Goal: Transaction & Acquisition: Purchase product/service

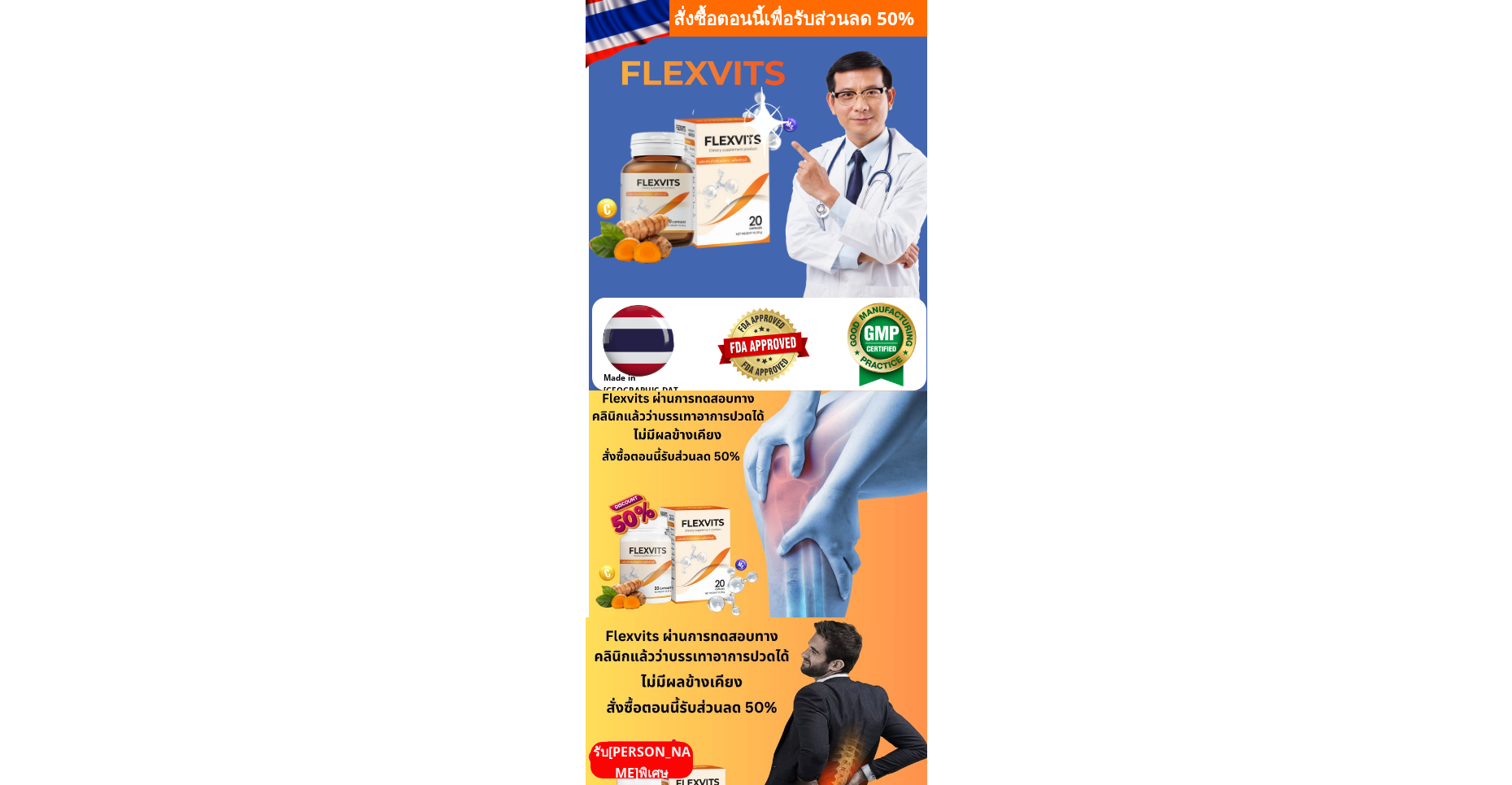
click at [645, 753] on p "รับ[PERSON_NAME]พิเศษ" at bounding box center [642, 762] width 103 height 41
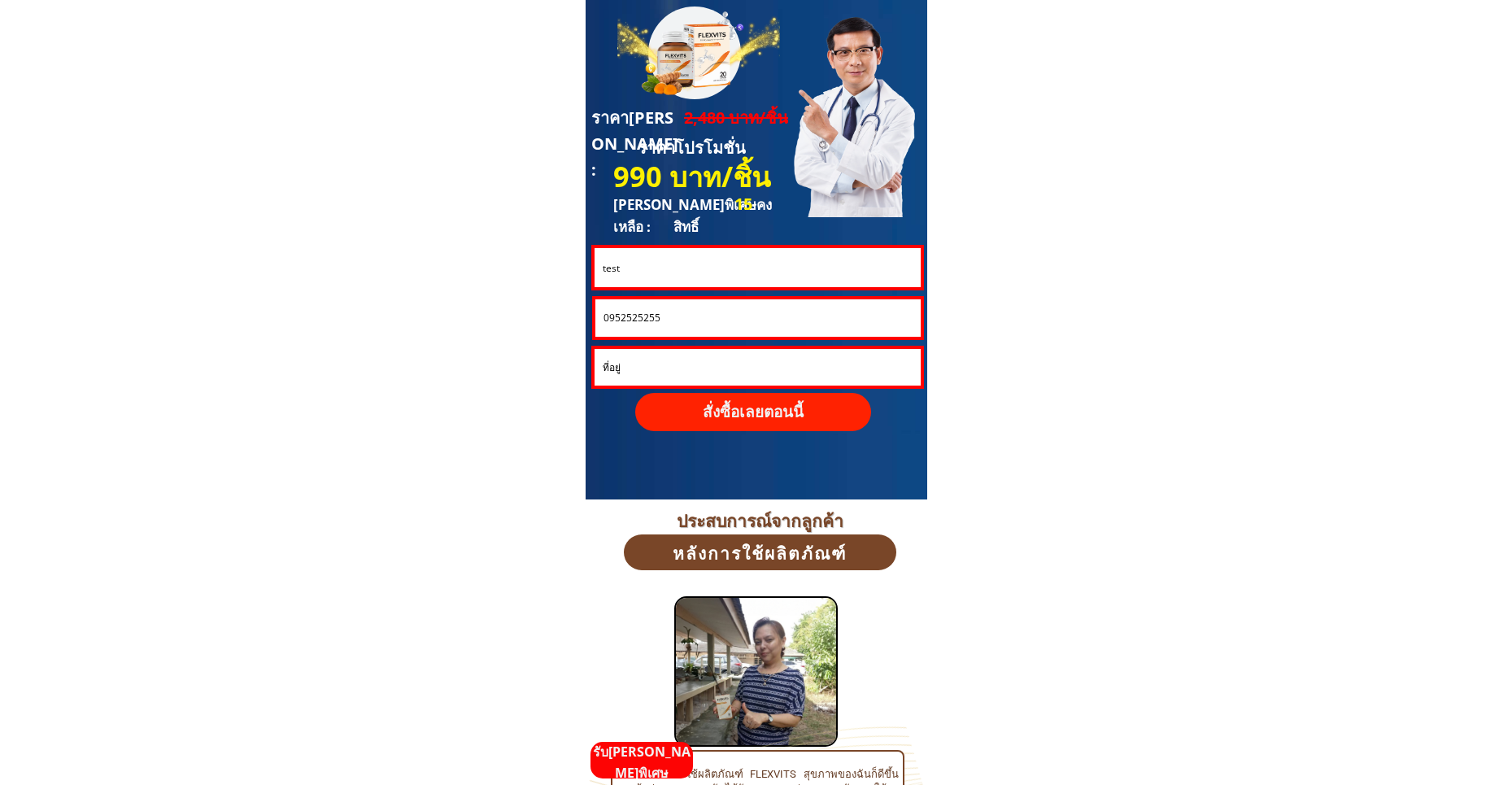
click at [650, 271] on input "test" at bounding box center [757, 267] width 317 height 39
paste input "[PERSON_NAME]"
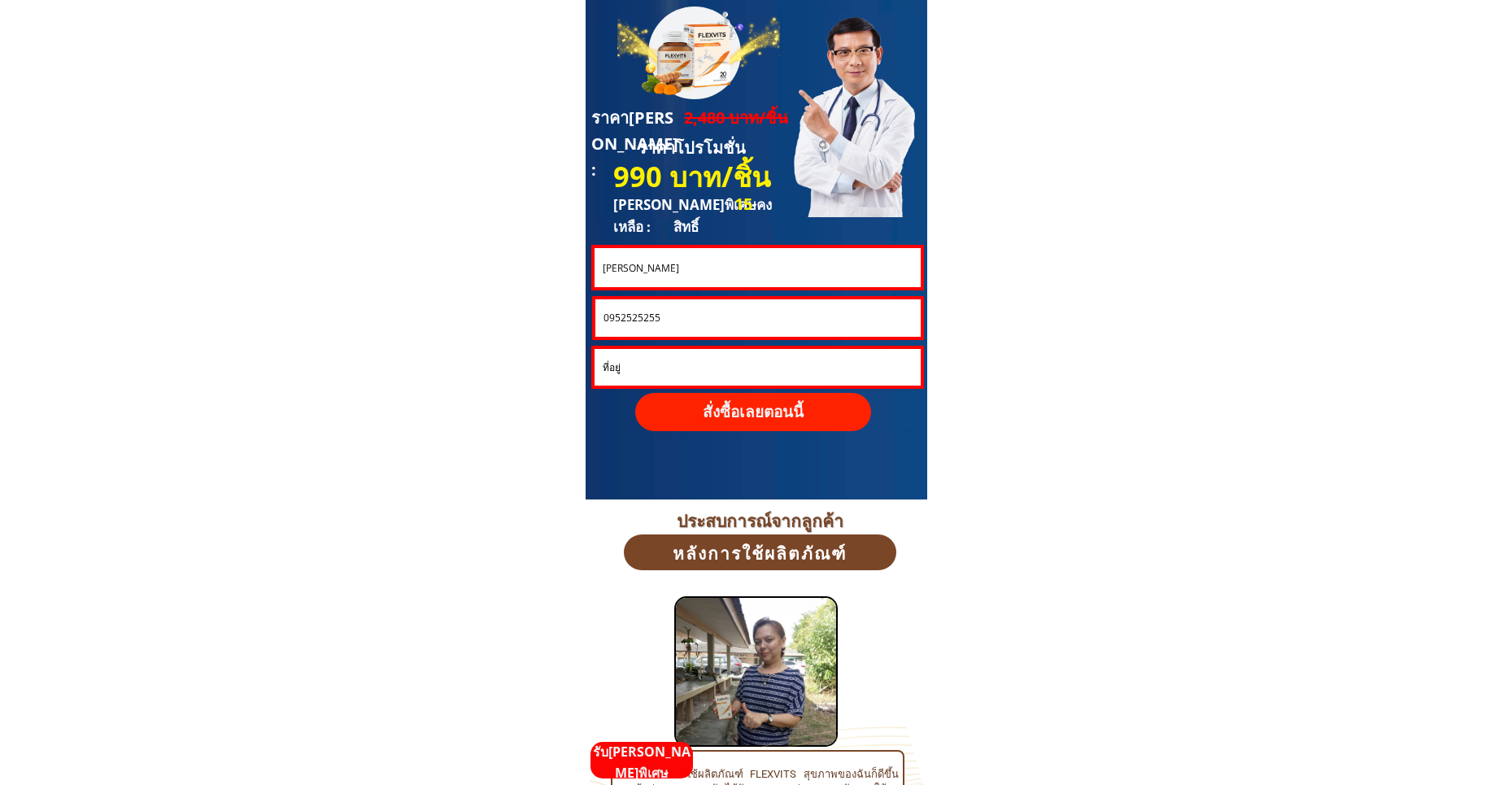
type input "[PERSON_NAME]"
click at [654, 316] on input "0952525255" at bounding box center [758, 318] width 317 height 38
paste input "838743667"
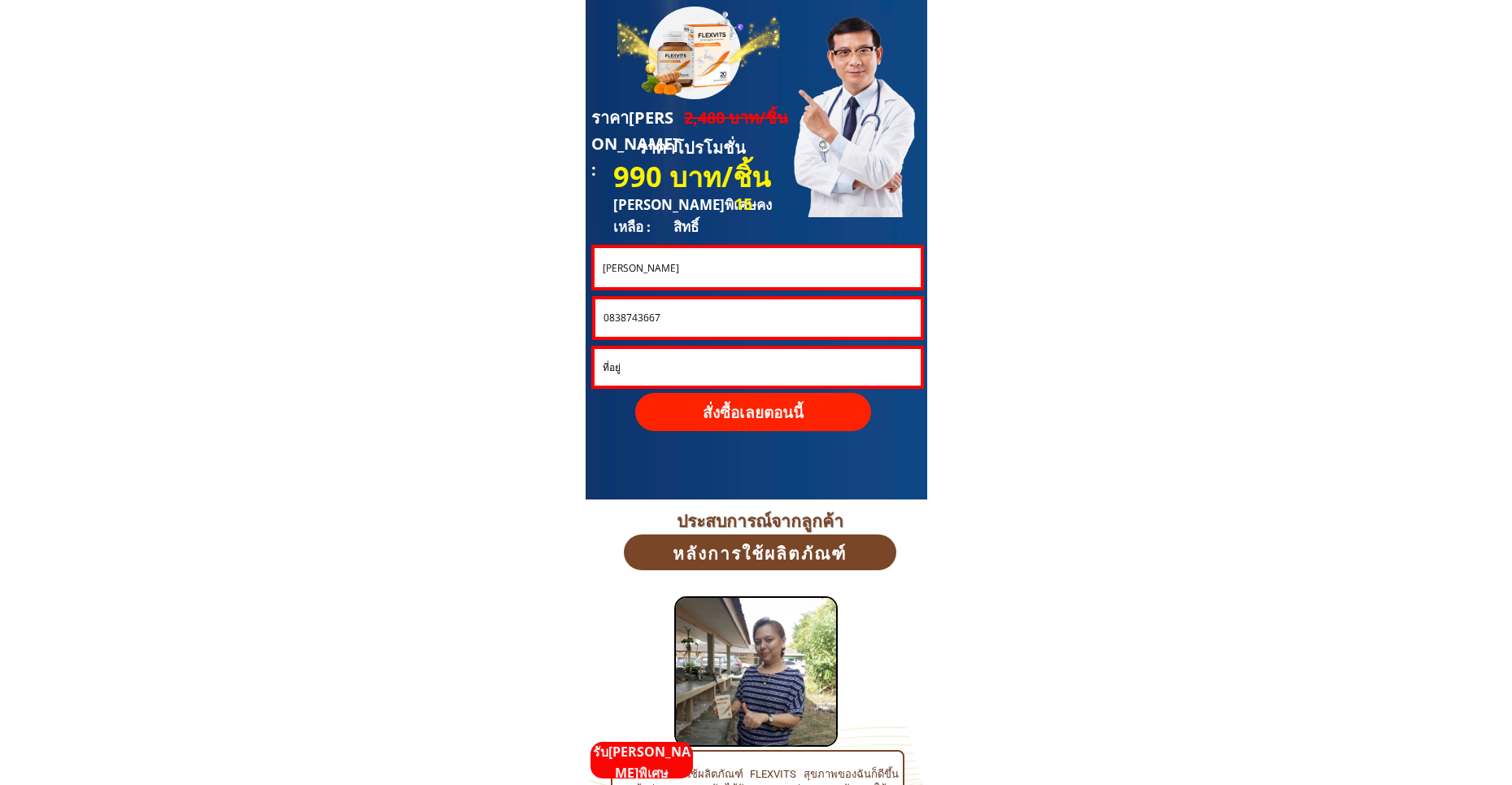
type input "0838743667"
click at [638, 368] on input "text" at bounding box center [758, 367] width 318 height 37
click at [760, 405] on p "สั่งซื้อเลยตอนนี้" at bounding box center [753, 411] width 236 height 38
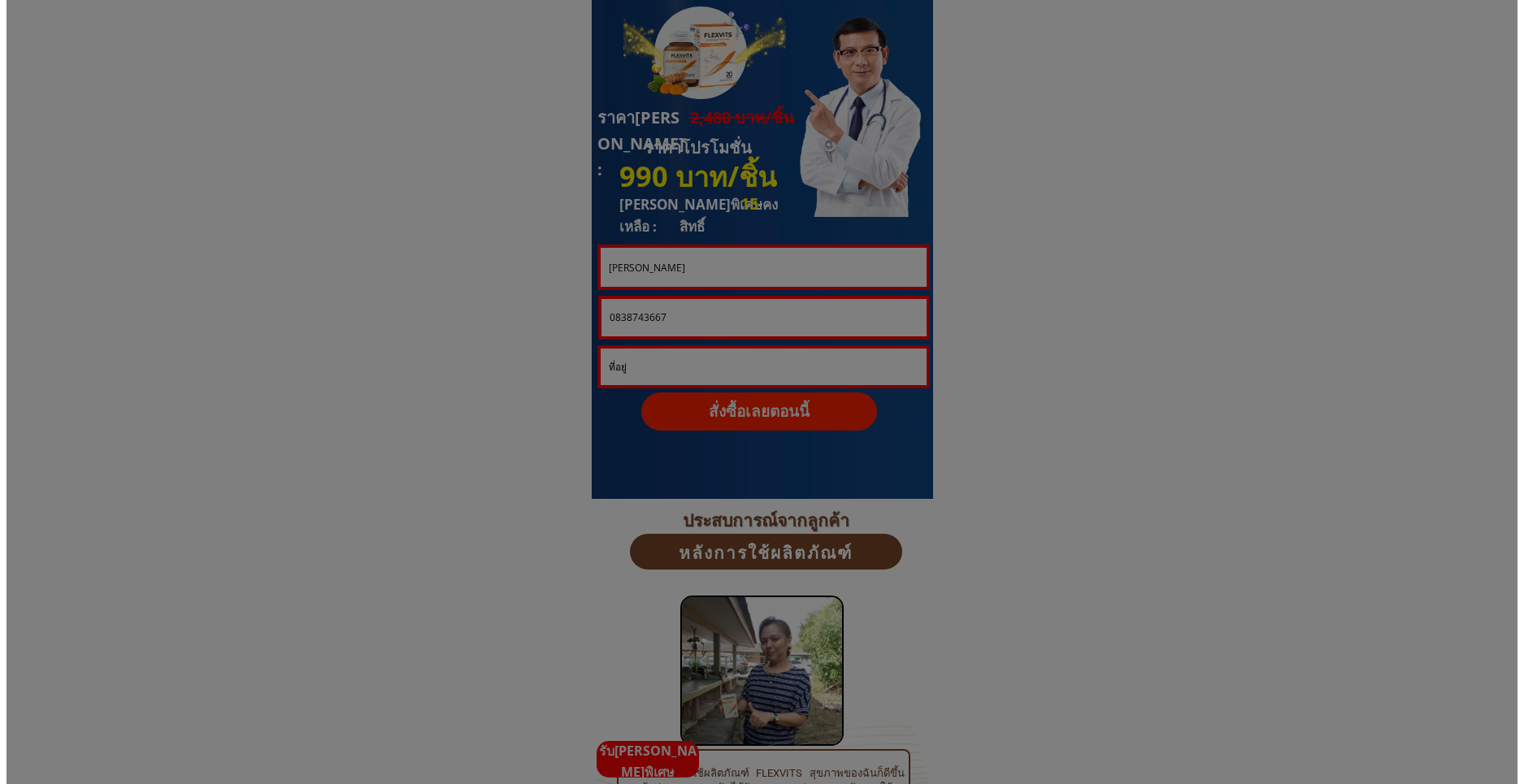
scroll to position [0, 0]
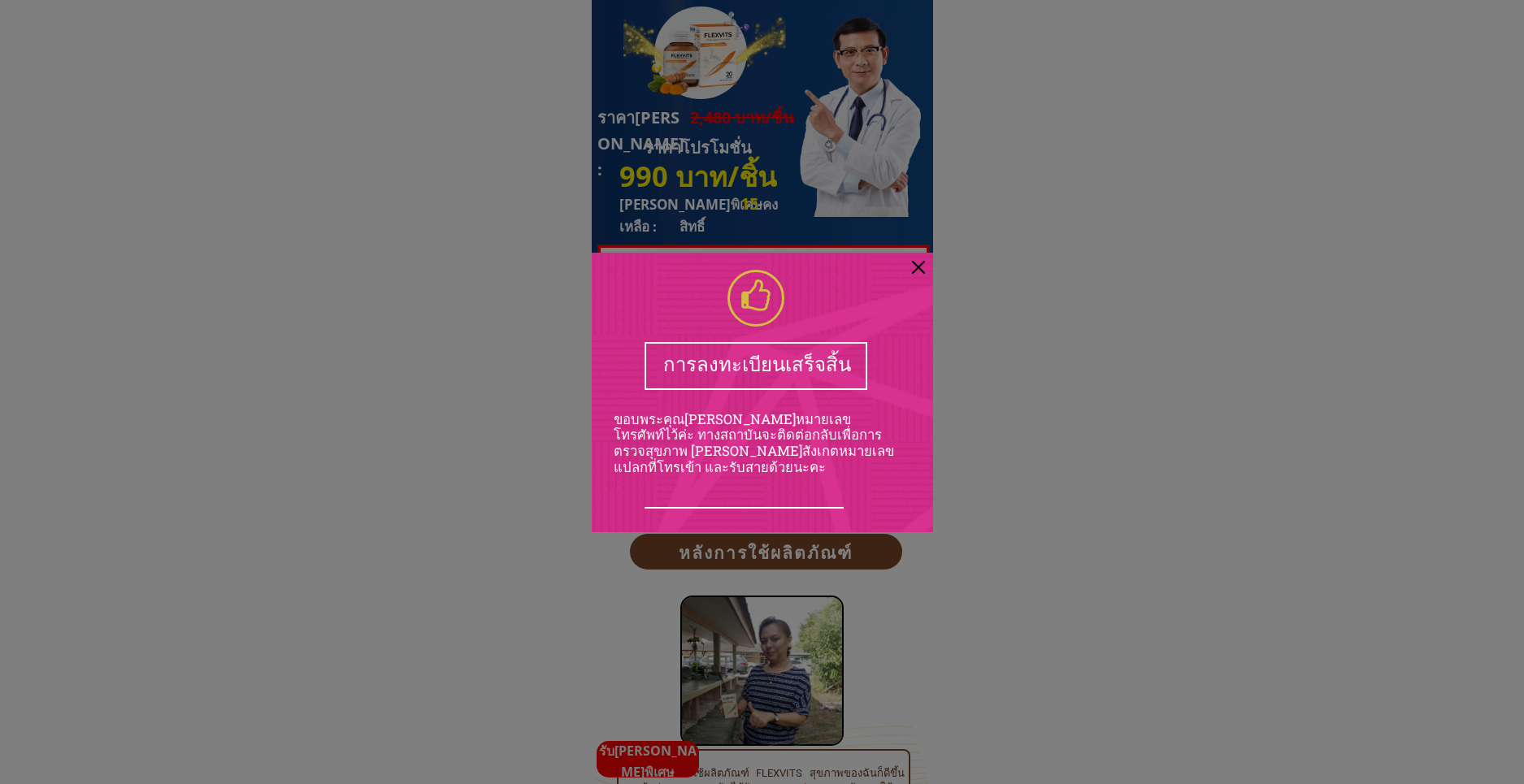
click at [1041, 397] on div at bounding box center [762, 392] width 1524 height 784
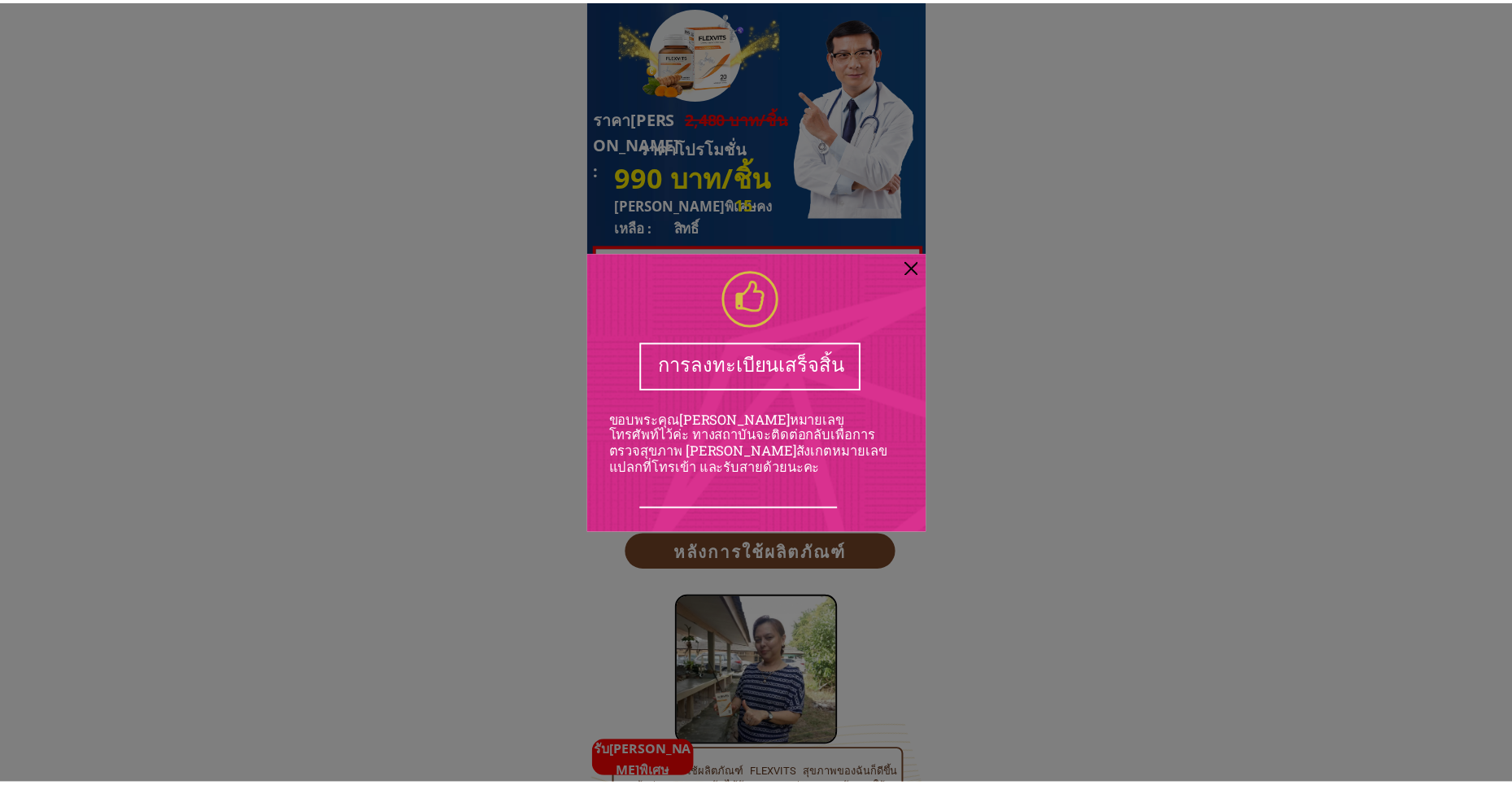
scroll to position [4393, 0]
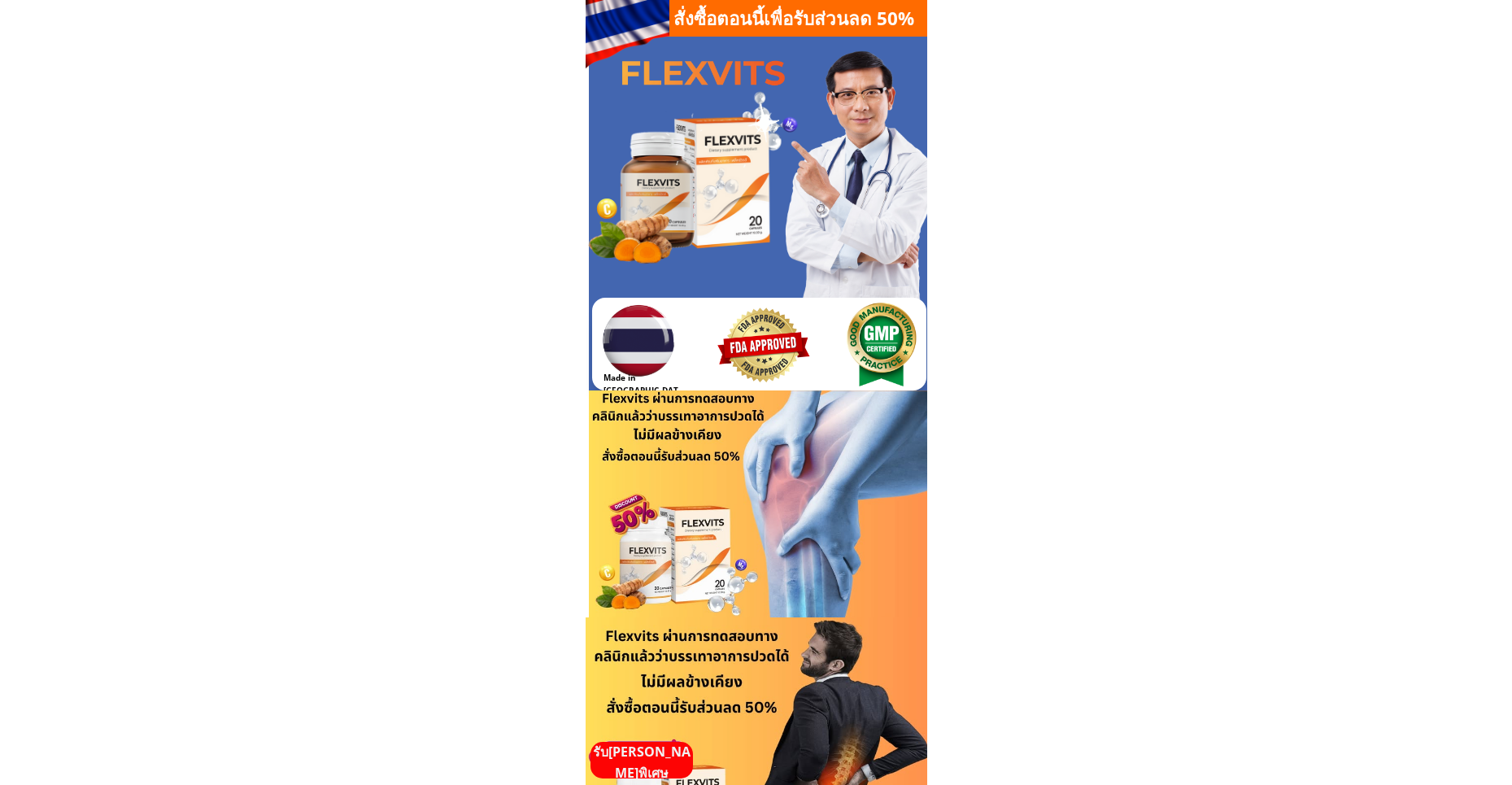
click at [662, 760] on p "รับ[PERSON_NAME]พิเศษ" at bounding box center [642, 762] width 103 height 41
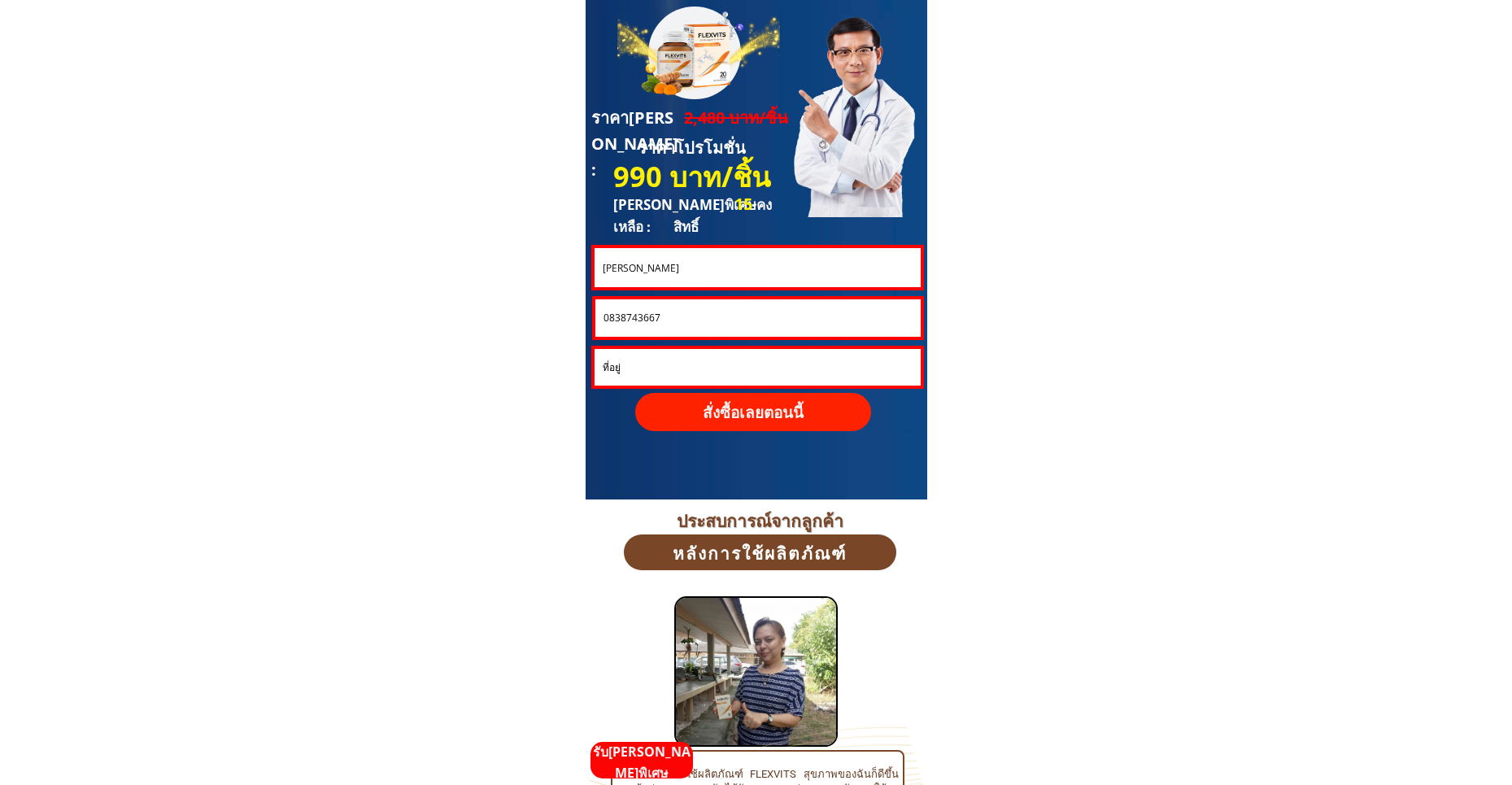
drag, startPoint x: 687, startPoint y: 273, endPoint x: 545, endPoint y: 269, distance: 142.1
paste input "ารุ[PERSON_NAME] ไชยสืทธิ"
type input "[PERSON_NAME] ไชยสืทธิ์"
drag, startPoint x: 664, startPoint y: 313, endPoint x: 519, endPoint y: 314, distance: 145.0
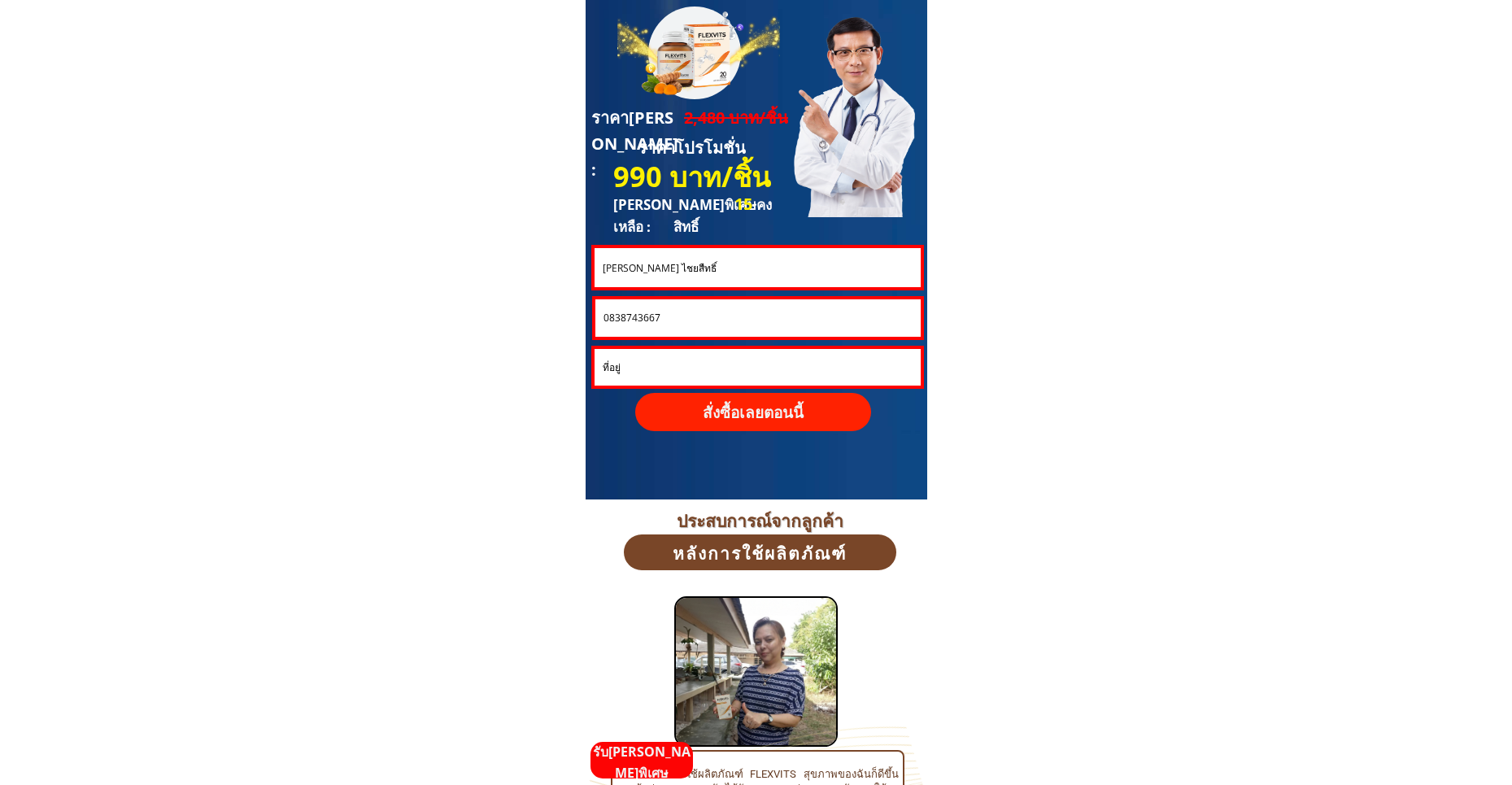
paste input "993239880"
type input "0993239880"
click at [763, 409] on p "สั่งซื้อเลยตอนนี้" at bounding box center [753, 411] width 236 height 38
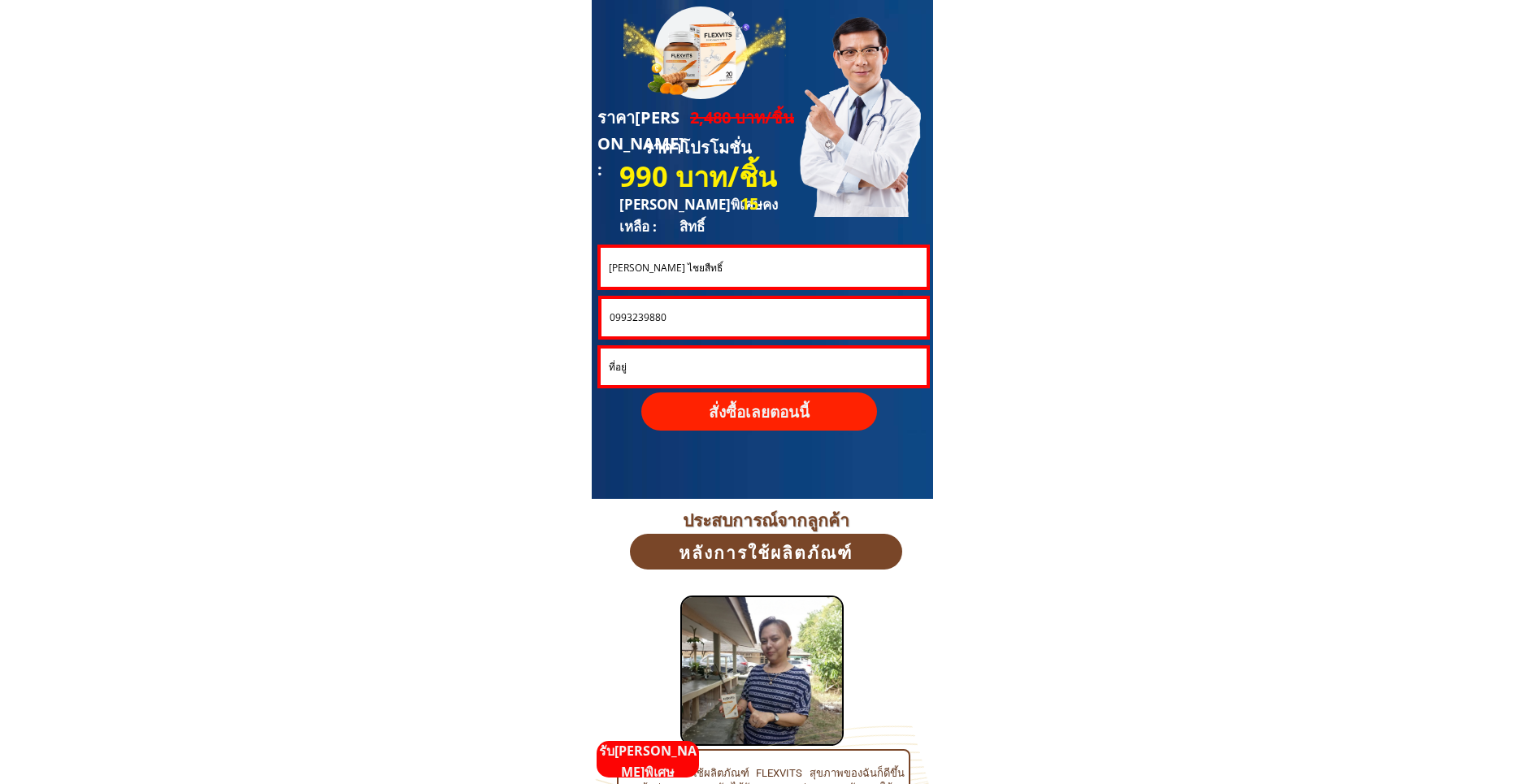
scroll to position [0, 0]
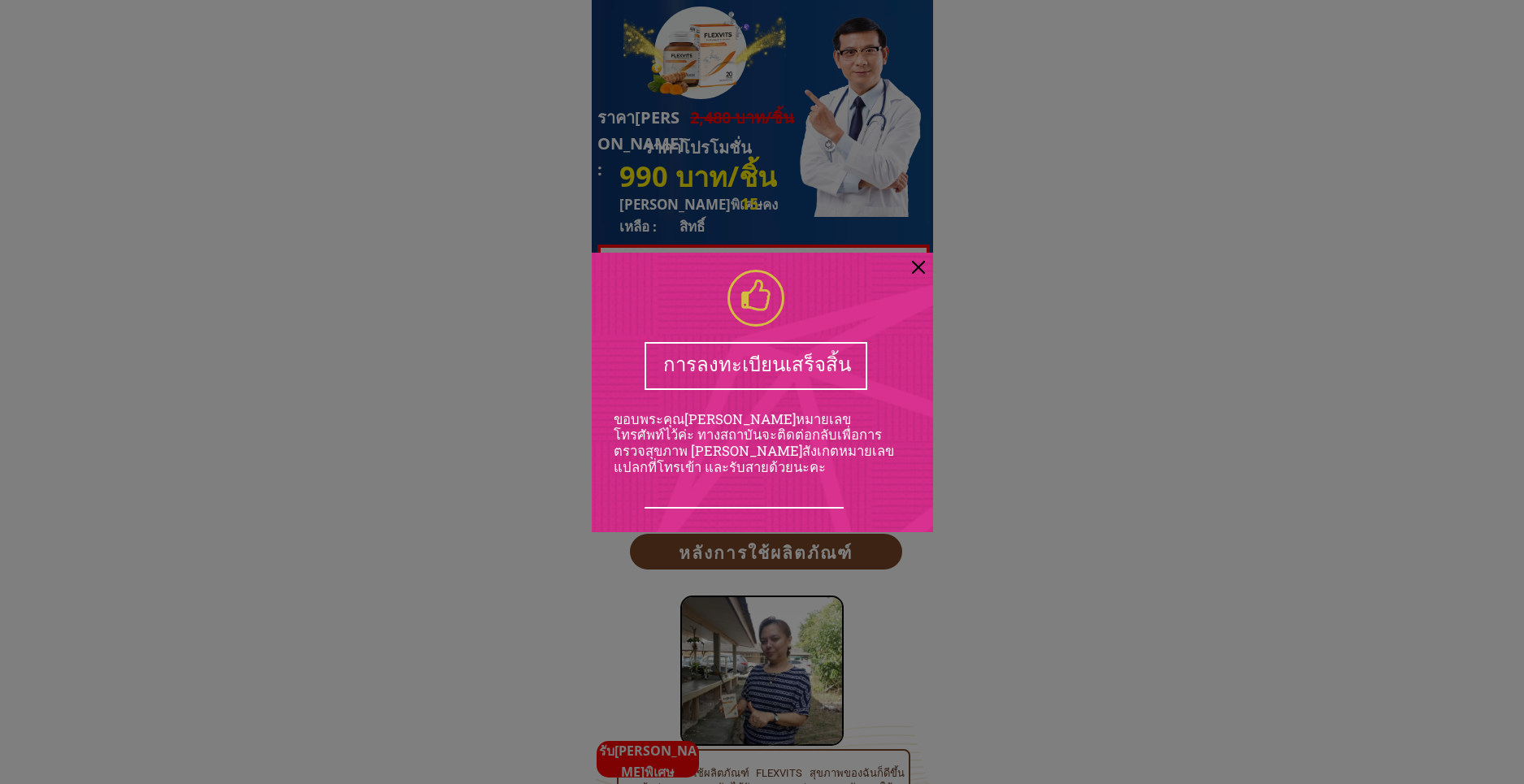
click at [1068, 298] on div at bounding box center [762, 392] width 1524 height 784
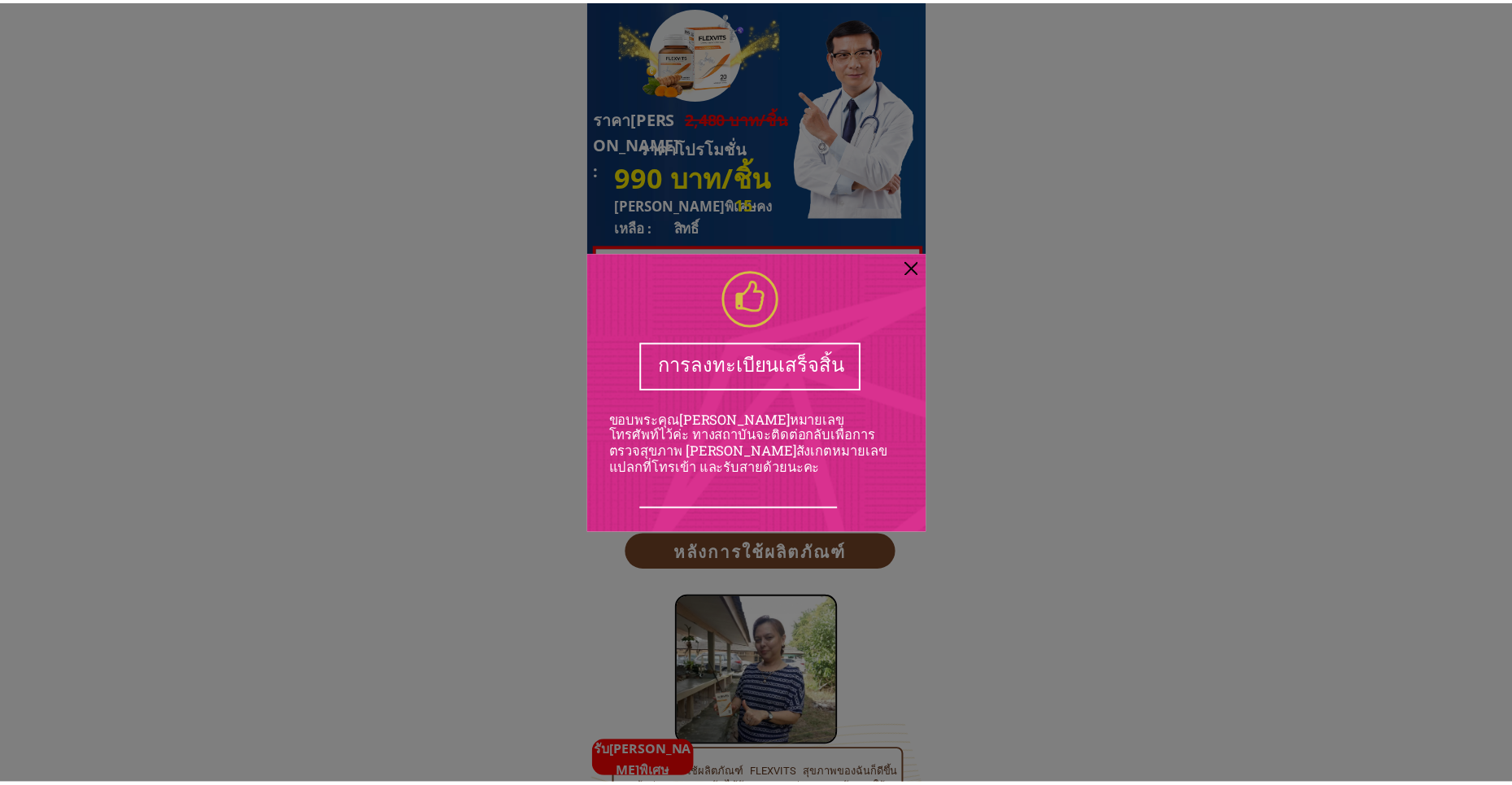
scroll to position [4393, 0]
